Goal: Task Accomplishment & Management: Use online tool/utility

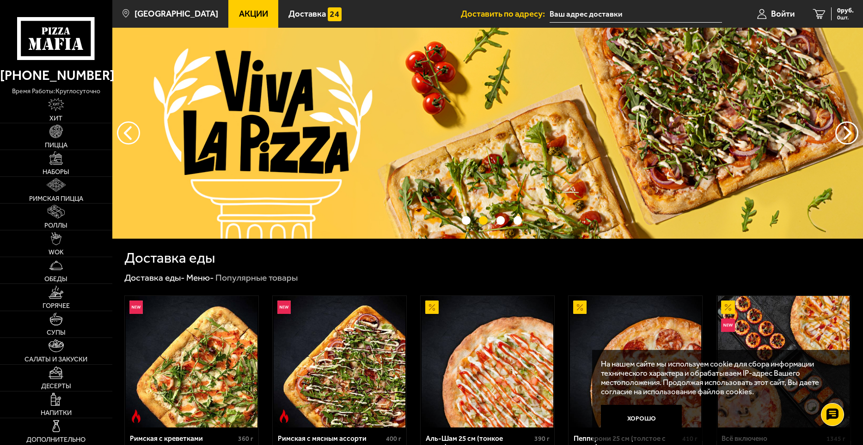
click at [559, 12] on input "text" at bounding box center [635, 14] width 172 height 17
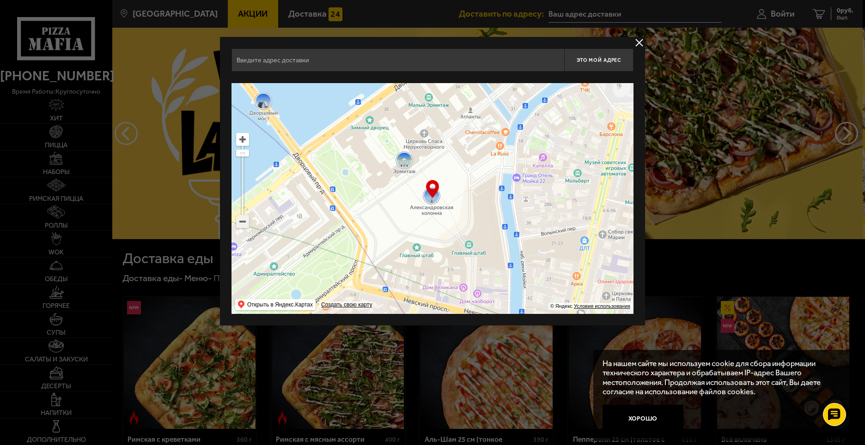
click at [246, 220] on ymaps at bounding box center [243, 222] width 12 height 12
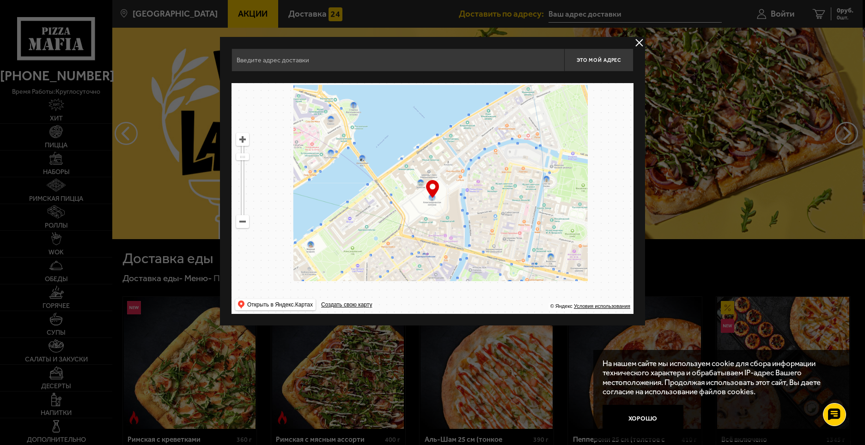
click at [246, 220] on ymaps at bounding box center [243, 222] width 12 height 12
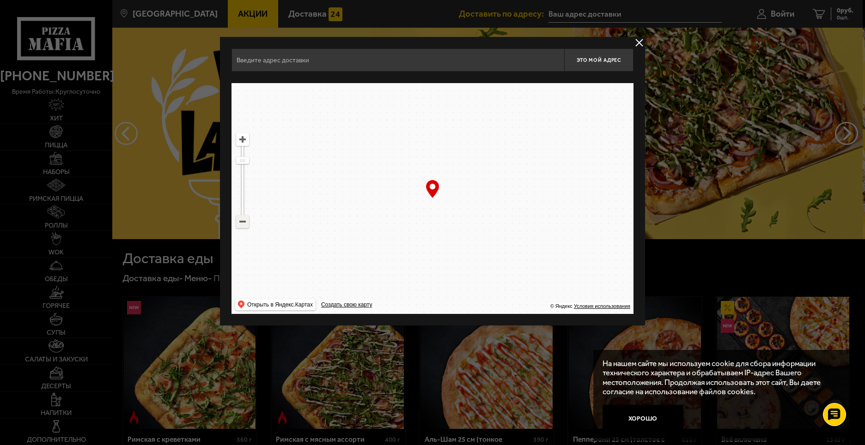
click at [246, 220] on ymaps at bounding box center [243, 222] width 12 height 12
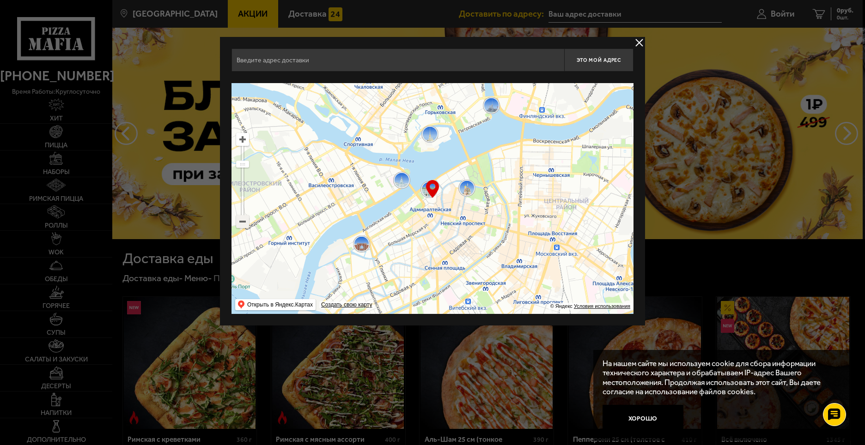
click at [244, 225] on ymaps at bounding box center [243, 222] width 12 height 12
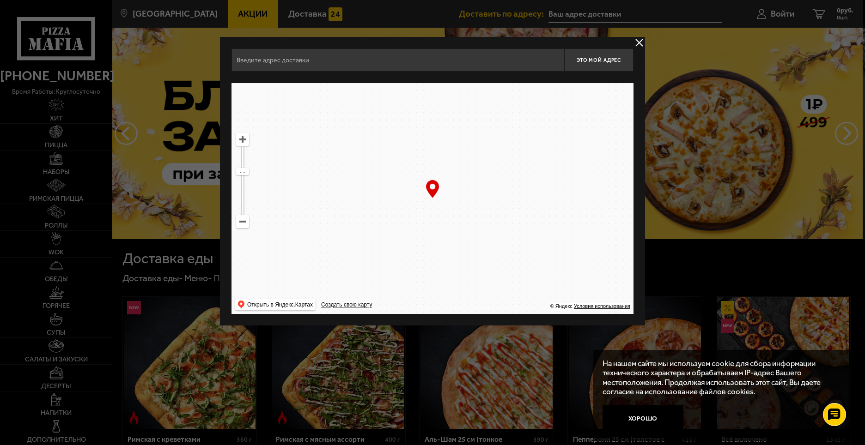
click at [244, 225] on ymaps at bounding box center [243, 222] width 12 height 12
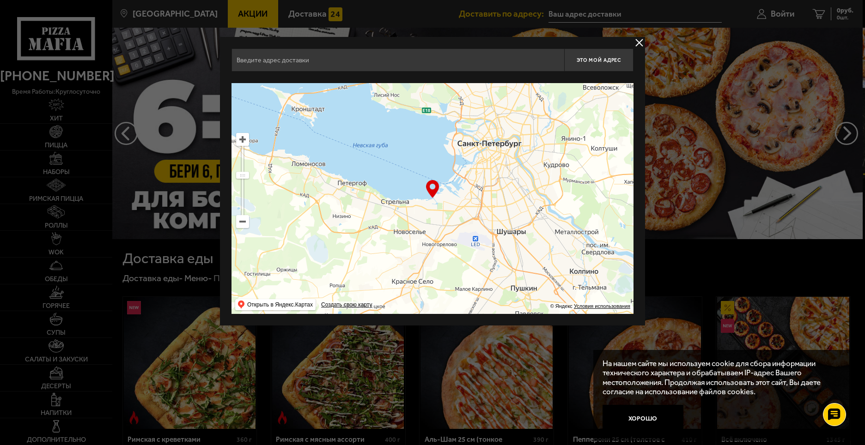
drag, startPoint x: 428, startPoint y: 212, endPoint x: 480, endPoint y: 174, distance: 64.1
click at [480, 174] on ymaps at bounding box center [433, 198] width 402 height 231
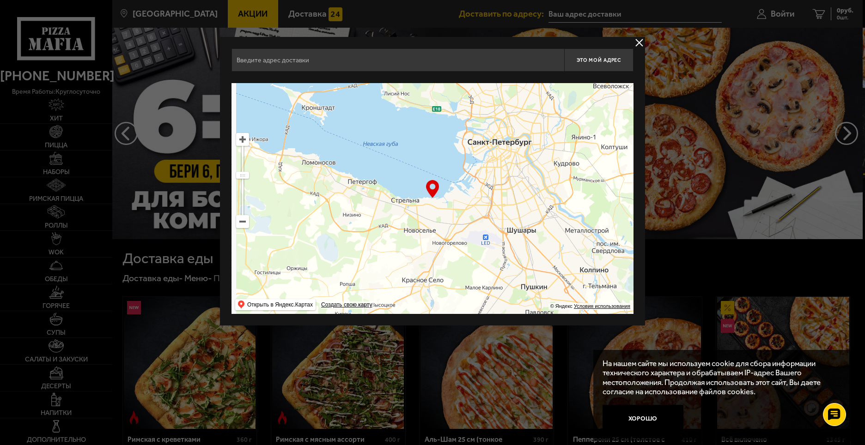
click at [477, 177] on ymaps at bounding box center [433, 198] width 402 height 231
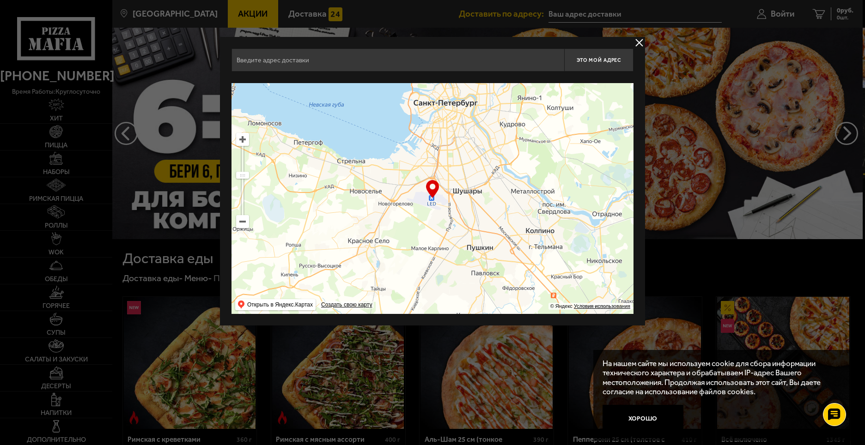
drag, startPoint x: 468, startPoint y: 192, endPoint x: 386, endPoint y: 155, distance: 89.2
click at [386, 155] on ymaps at bounding box center [433, 198] width 402 height 231
click at [240, 142] on ymaps at bounding box center [243, 140] width 12 height 12
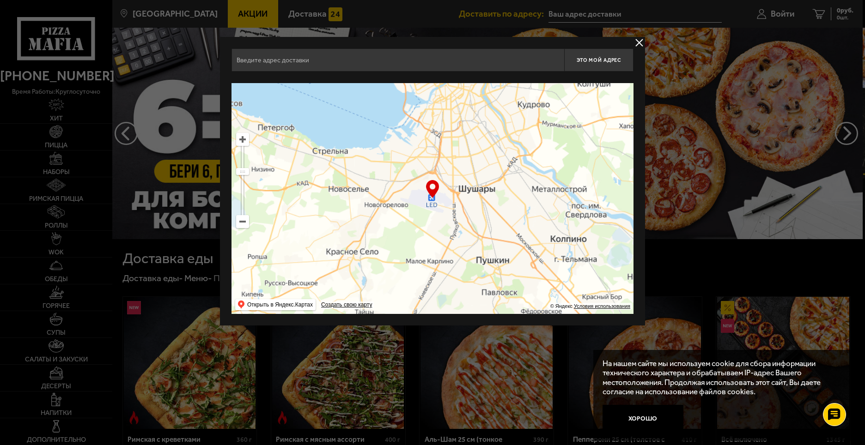
click at [240, 142] on ymaps at bounding box center [243, 140] width 12 height 12
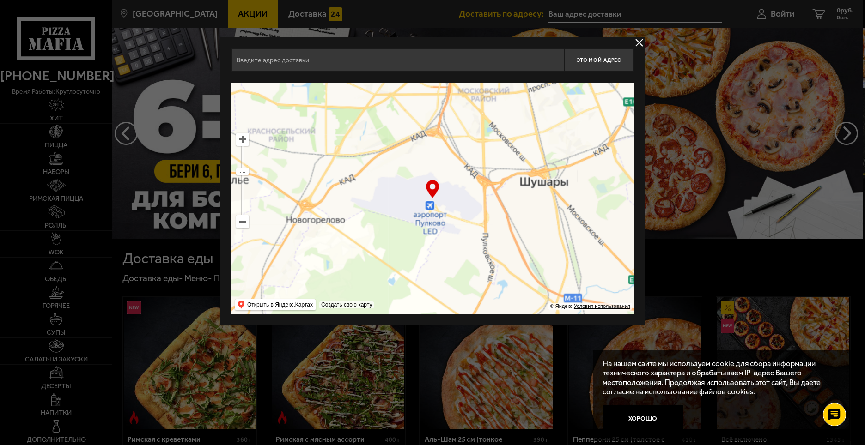
click at [240, 141] on ymaps at bounding box center [243, 140] width 12 height 12
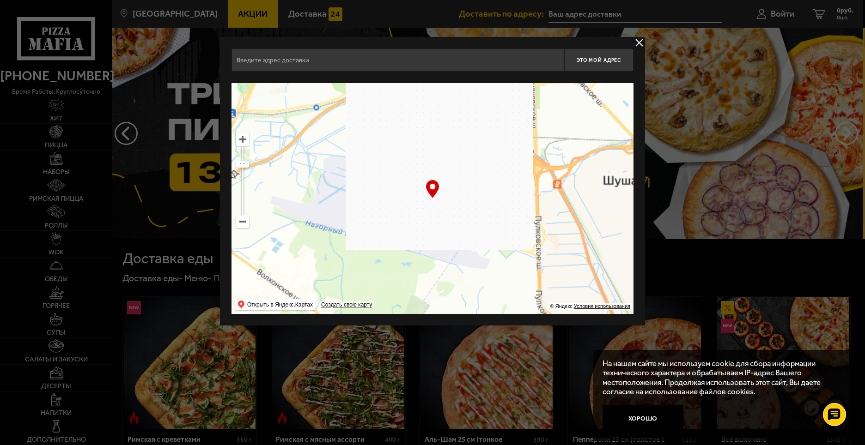
click at [240, 141] on ymaps at bounding box center [243, 140] width 12 height 12
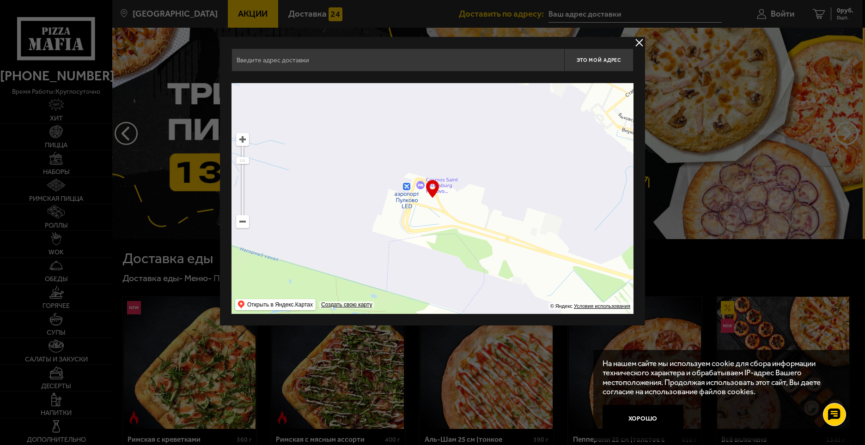
drag, startPoint x: 451, startPoint y: 226, endPoint x: 401, endPoint y: 179, distance: 68.6
click at [434, 179] on ymaps at bounding box center [433, 198] width 402 height 231
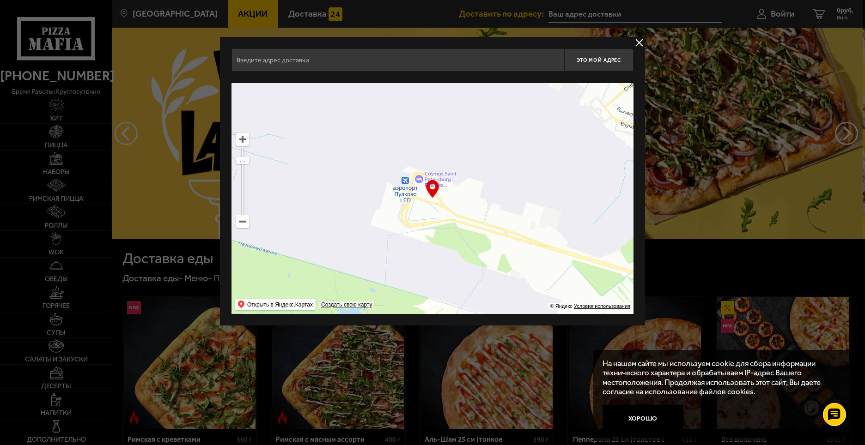
click at [244, 139] on ymaps at bounding box center [243, 140] width 12 height 12
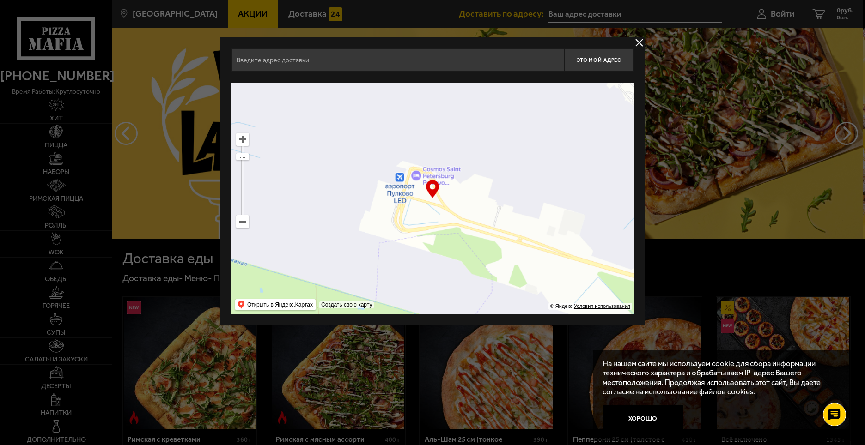
click at [244, 139] on ymaps at bounding box center [243, 140] width 12 height 12
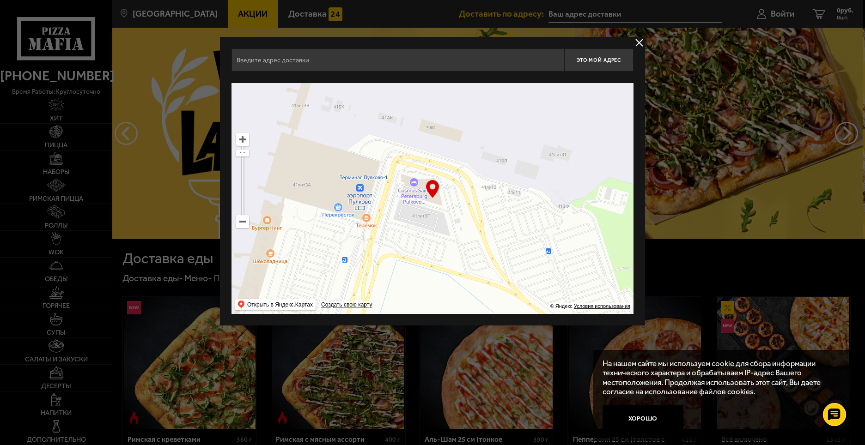
drag, startPoint x: 392, startPoint y: 197, endPoint x: 427, endPoint y: 258, distance: 70.4
click at [427, 258] on ymaps at bounding box center [433, 198] width 402 height 231
type input "[STREET_ADDRESS]"
click at [432, 188] on div "… © Яндекс Условия использования Открыть в Яндекс.Картах Создать свою карту" at bounding box center [433, 198] width 402 height 231
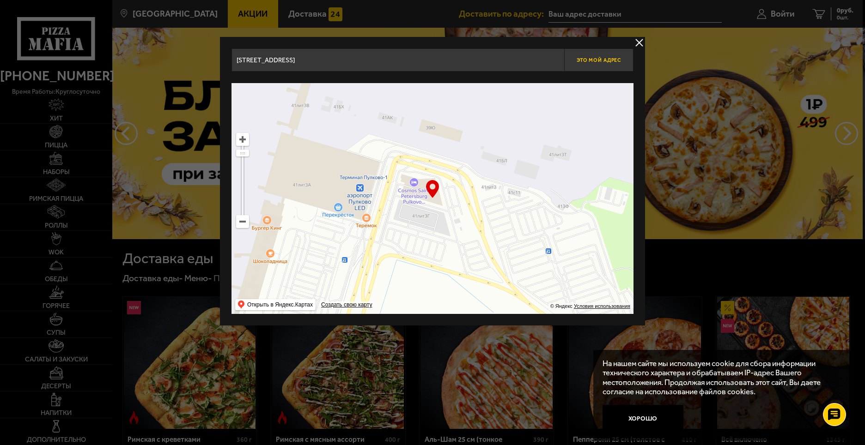
click at [596, 59] on span "Это мой адрес" at bounding box center [599, 60] width 44 height 6
